Goal: Navigation & Orientation: Find specific page/section

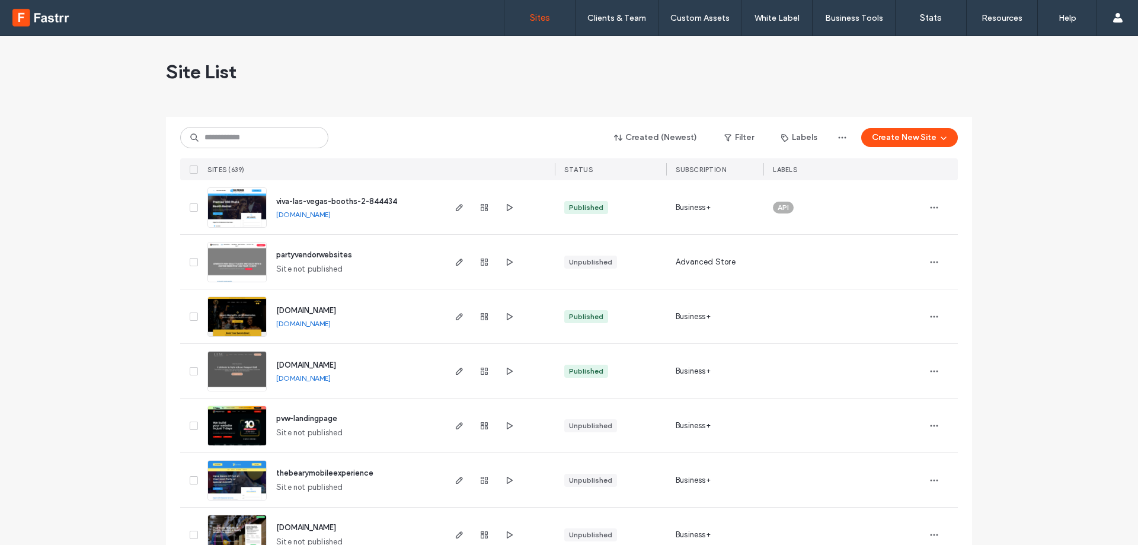
click at [379, 208] on div "viva-las-vegas-booths-2-844434 viva-las-vegas-booths-2-844434.fastrr.co" at bounding box center [355, 207] width 176 height 54
click at [331, 213] on link "[DOMAIN_NAME]" at bounding box center [303, 214] width 55 height 9
click at [506, 207] on icon "button" at bounding box center [508, 207] width 9 height 9
click at [458, 206] on icon "button" at bounding box center [459, 207] width 9 height 9
click at [331, 212] on link "[DOMAIN_NAME]" at bounding box center [303, 214] width 55 height 9
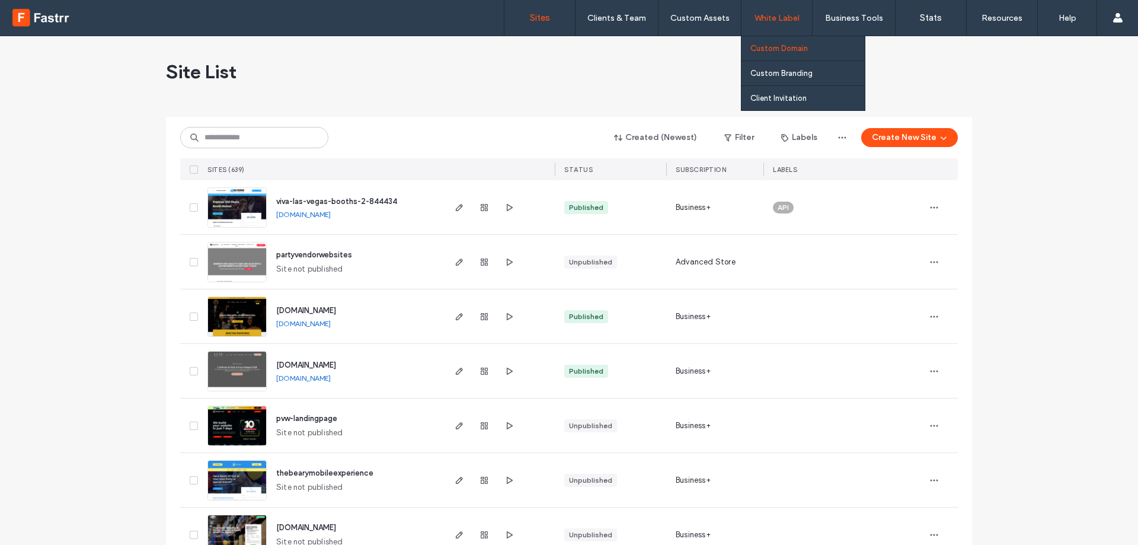
click at [770, 44] on label "Custom Domain" at bounding box center [778, 48] width 57 height 9
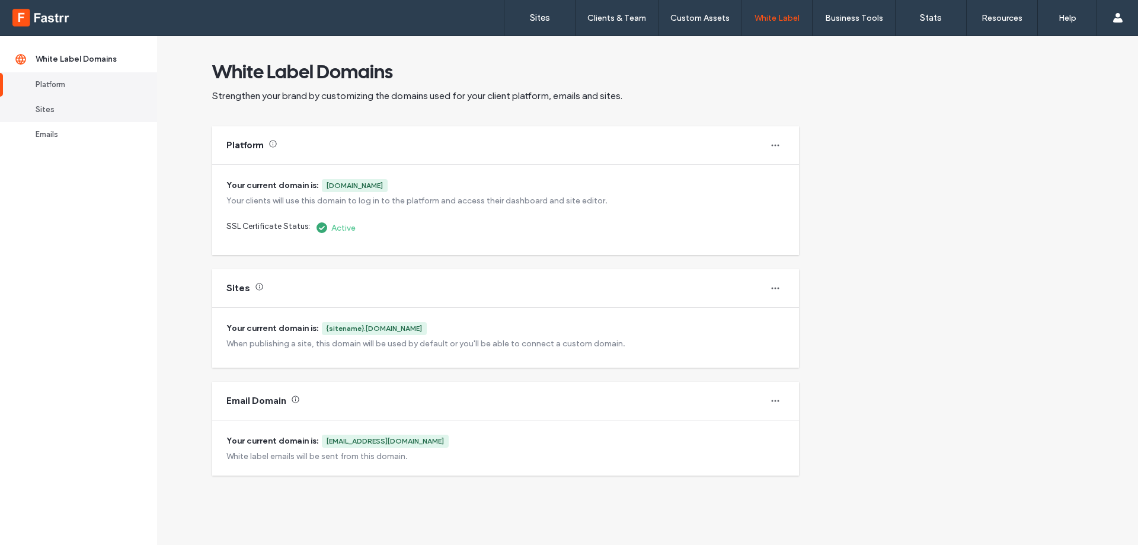
click at [55, 105] on div "Sites" at bounding box center [84, 110] width 97 height 12
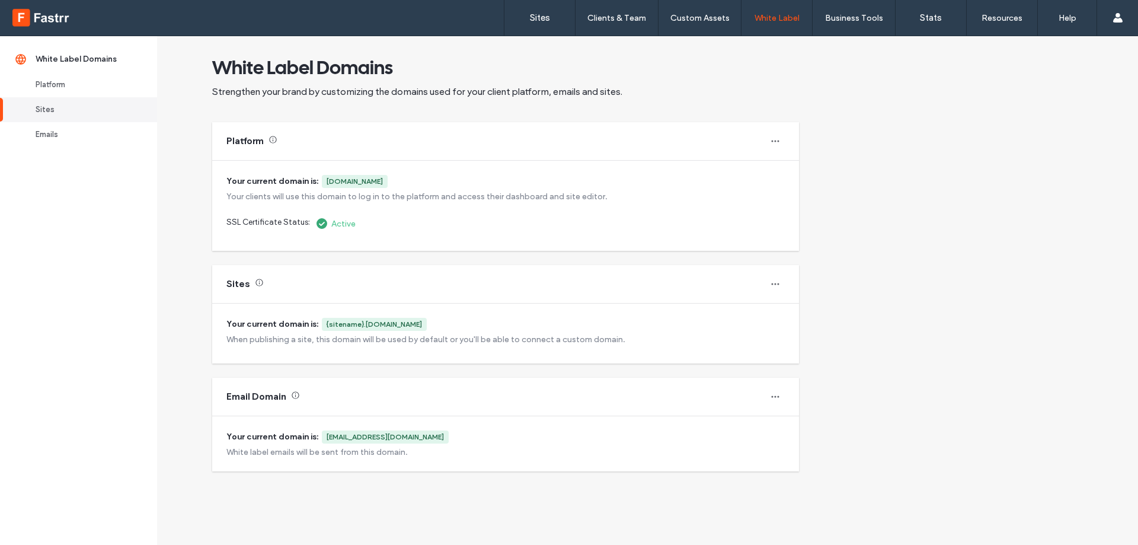
click at [49, 107] on div "Sites" at bounding box center [84, 110] width 97 height 12
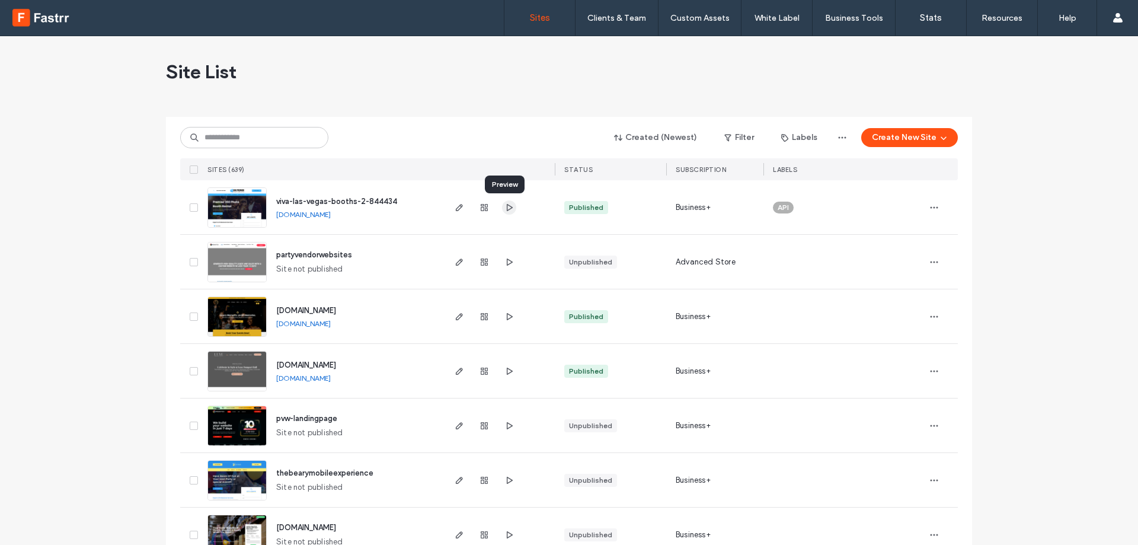
click at [504, 208] on icon "button" at bounding box center [508, 207] width 9 height 9
